Goal: Task Accomplishment & Management: Complete application form

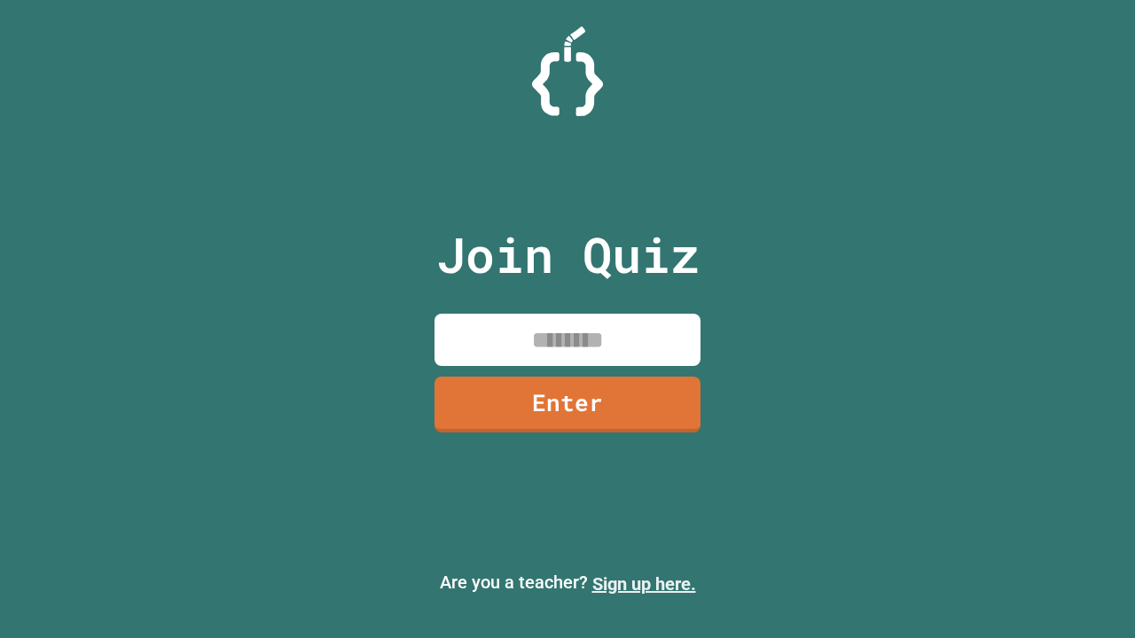
click at [644, 584] on link "Sign up here." at bounding box center [644, 584] width 104 height 21
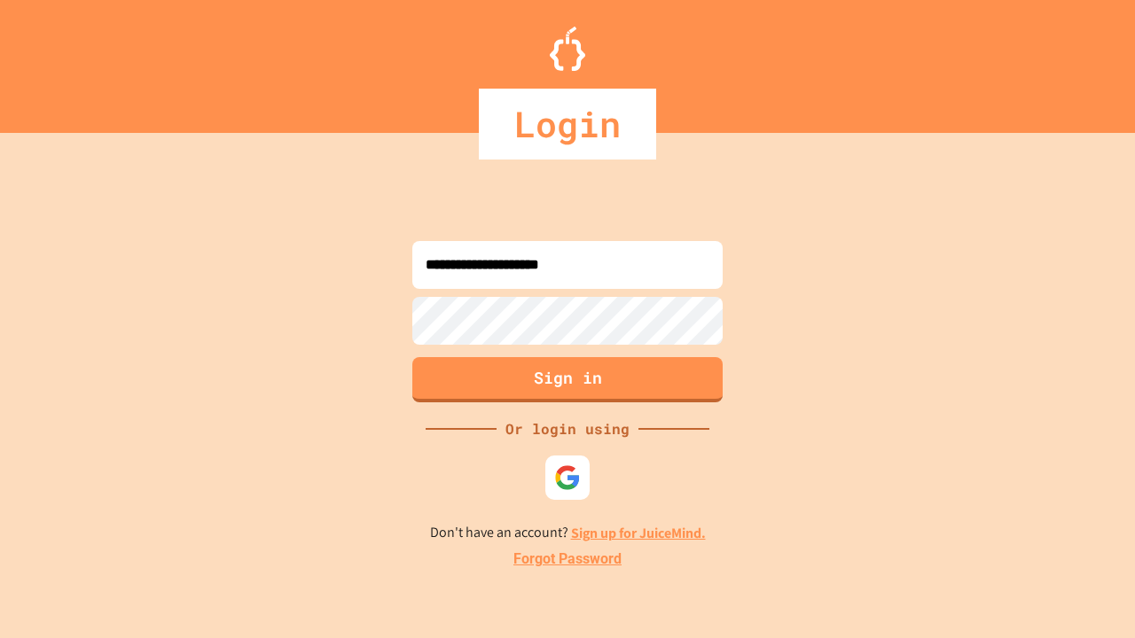
type input "**********"
